Goal: Task Accomplishment & Management: Manage account settings

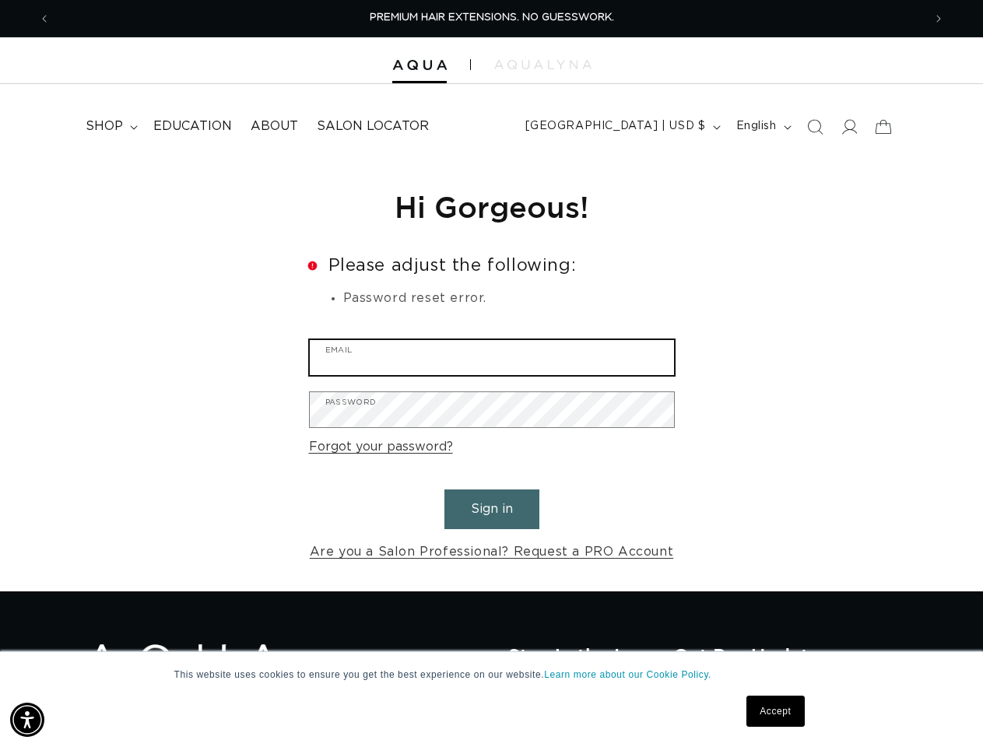
click at [491, 374] on input "Email" at bounding box center [492, 357] width 364 height 35
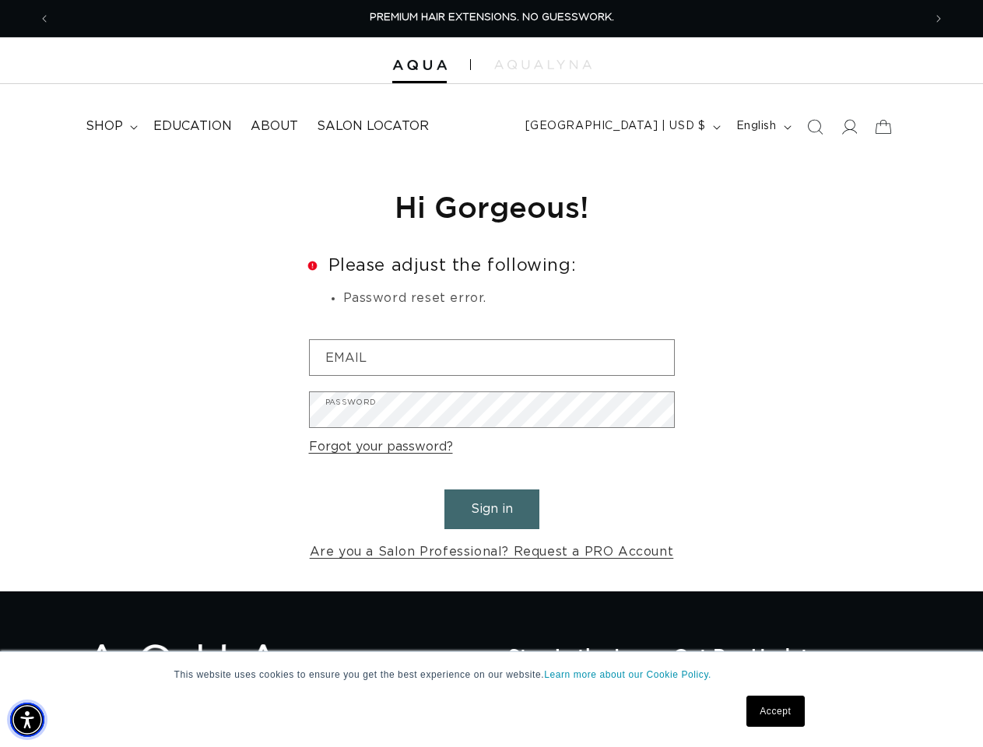
click at [27, 720] on img "Accessibility Menu" at bounding box center [27, 720] width 34 height 34
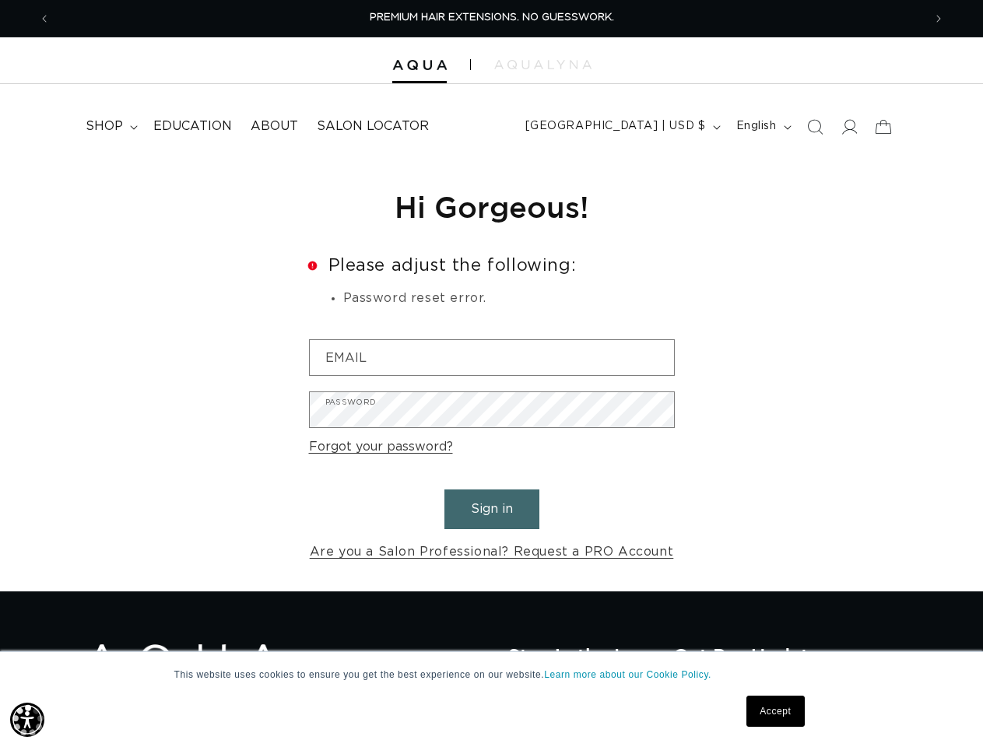
scroll to position [0, 873]
